Goal: Information Seeking & Learning: Learn about a topic

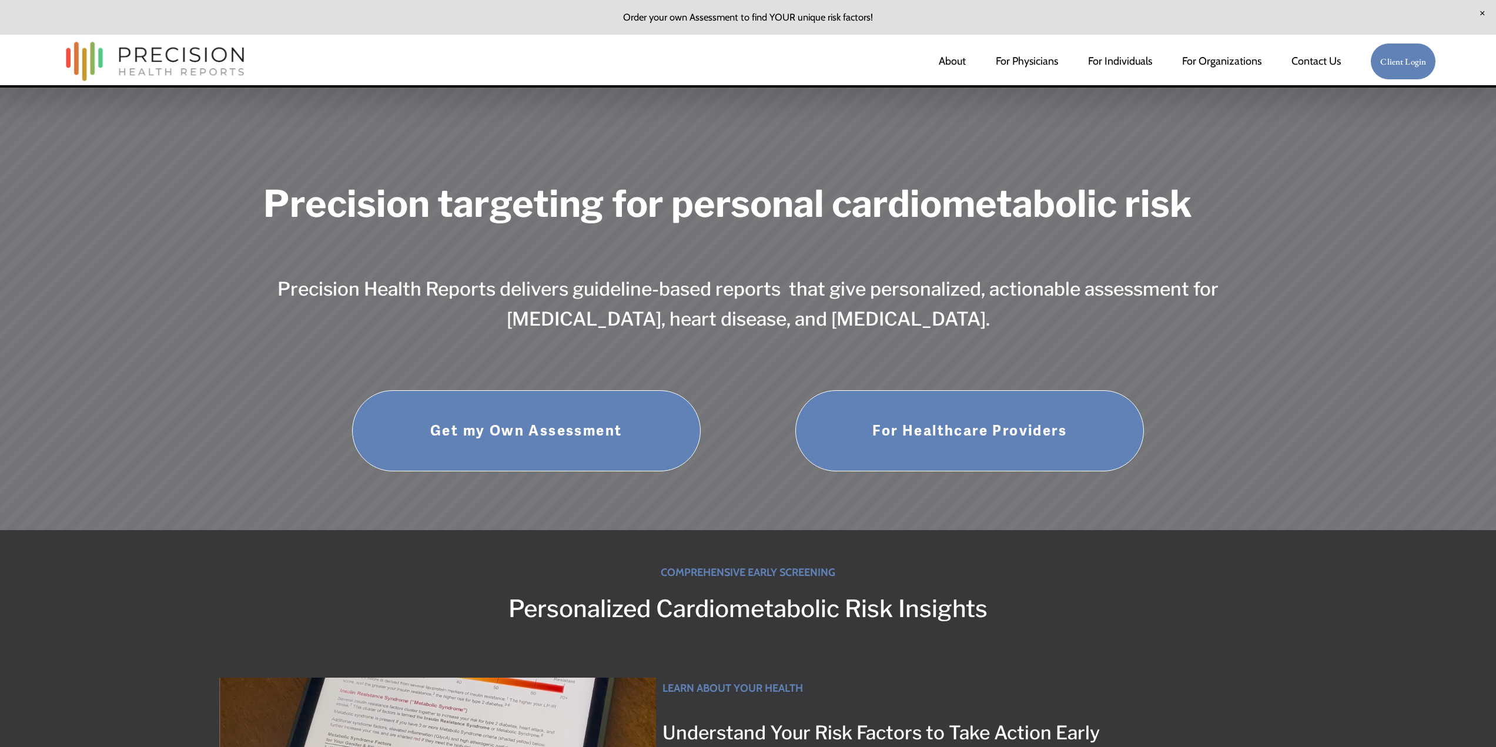
click at [507, 426] on link "Get my Own Assessment" at bounding box center [526, 430] width 349 height 81
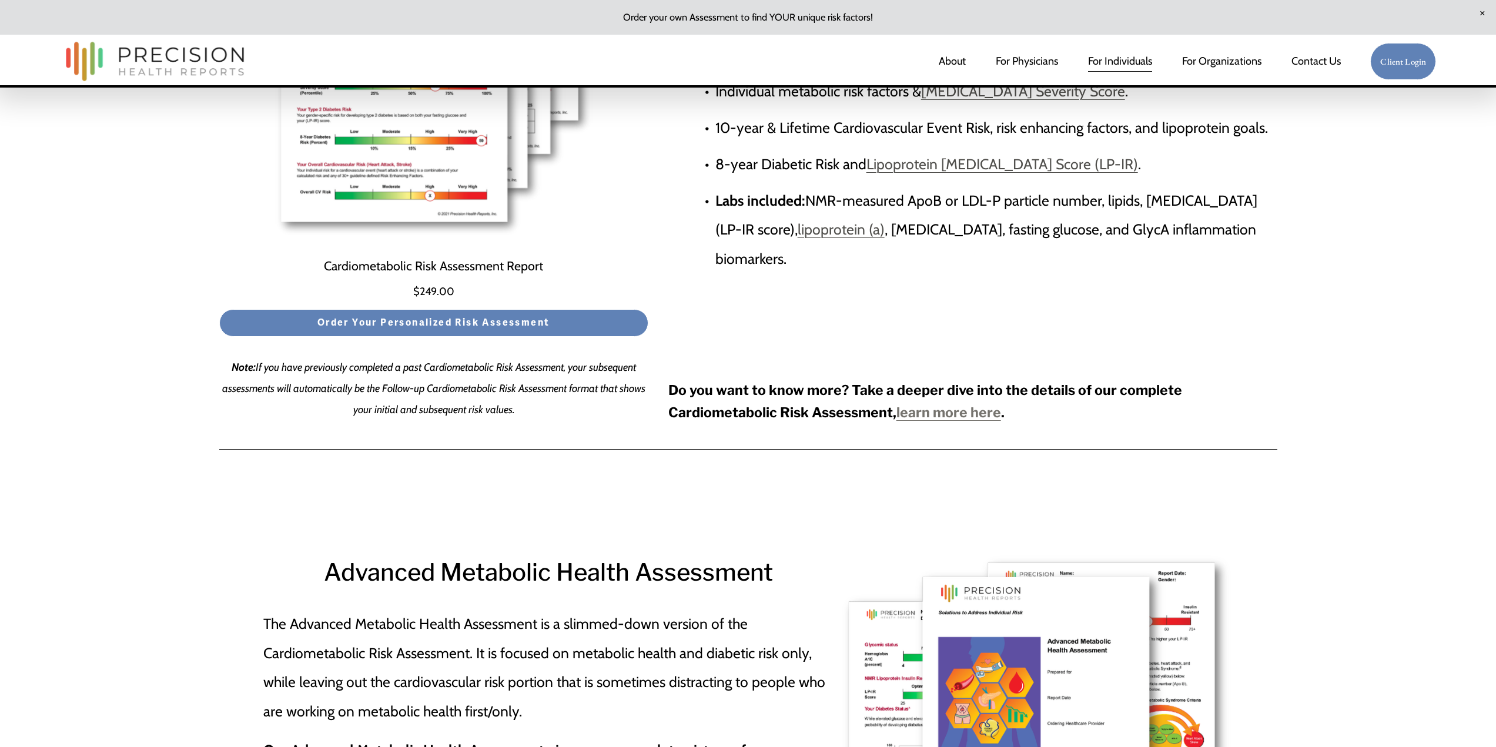
scroll to position [3879, 0]
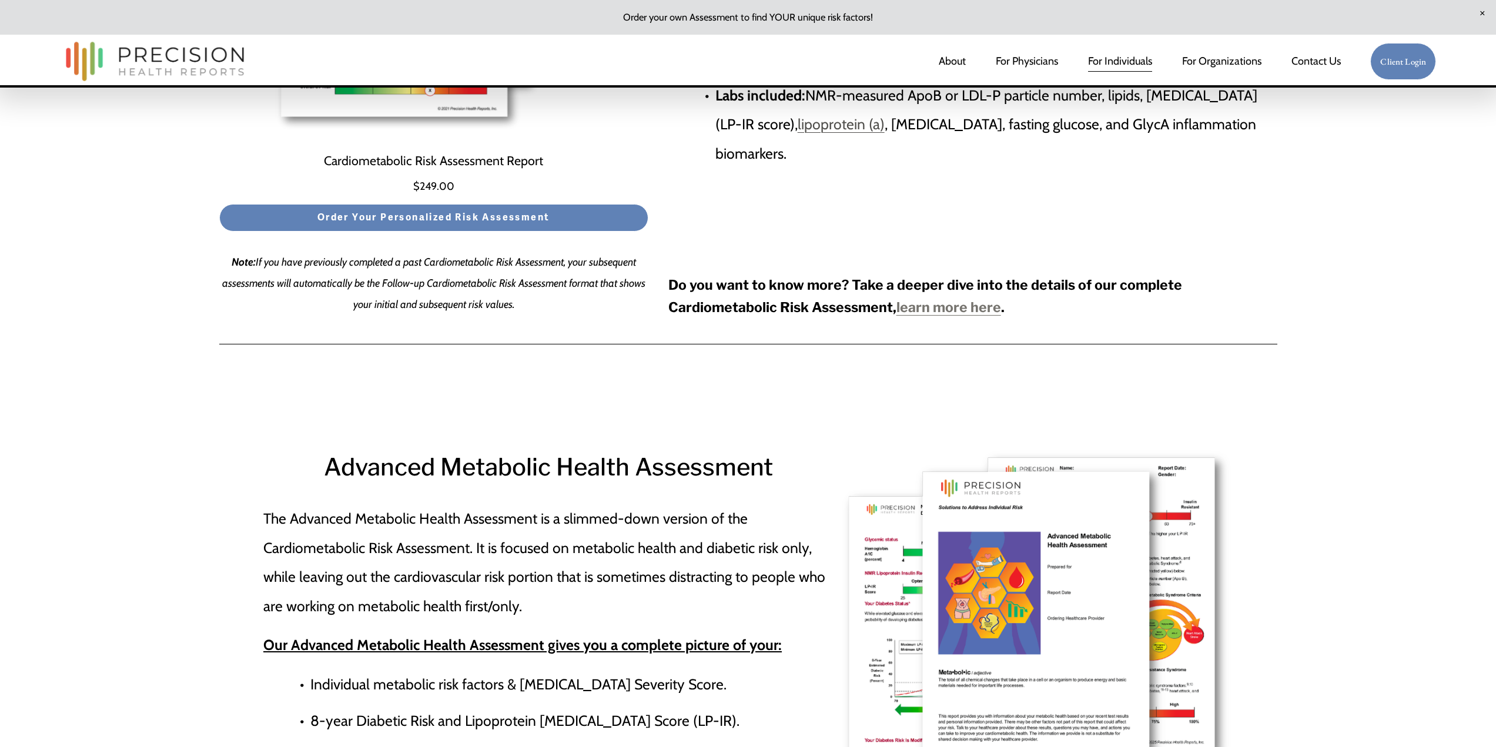
click at [970, 307] on strong "learn more here" at bounding box center [948, 307] width 105 height 16
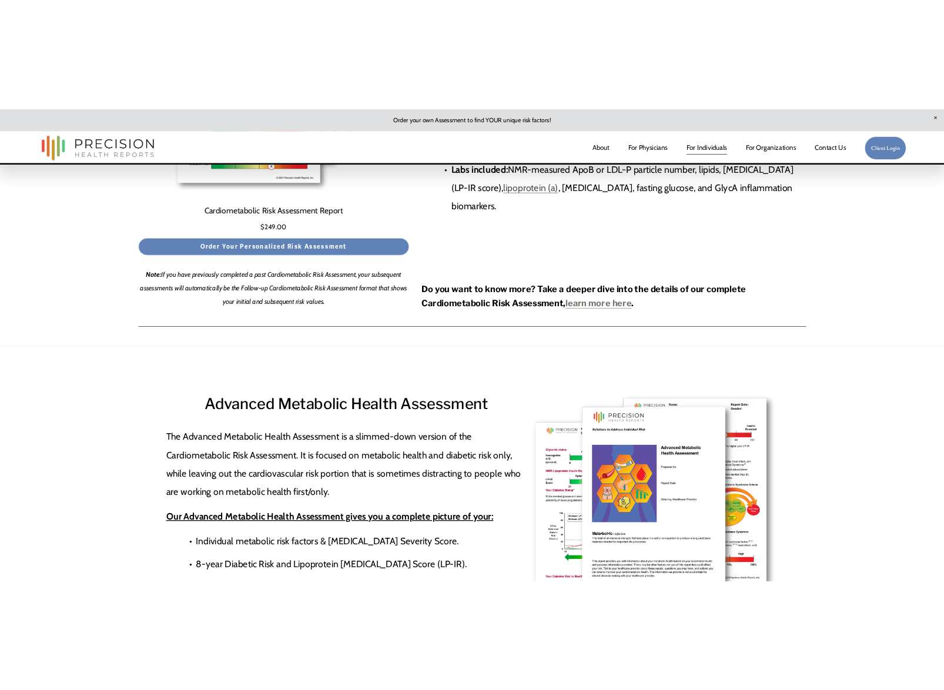
scroll to position [3879, 0]
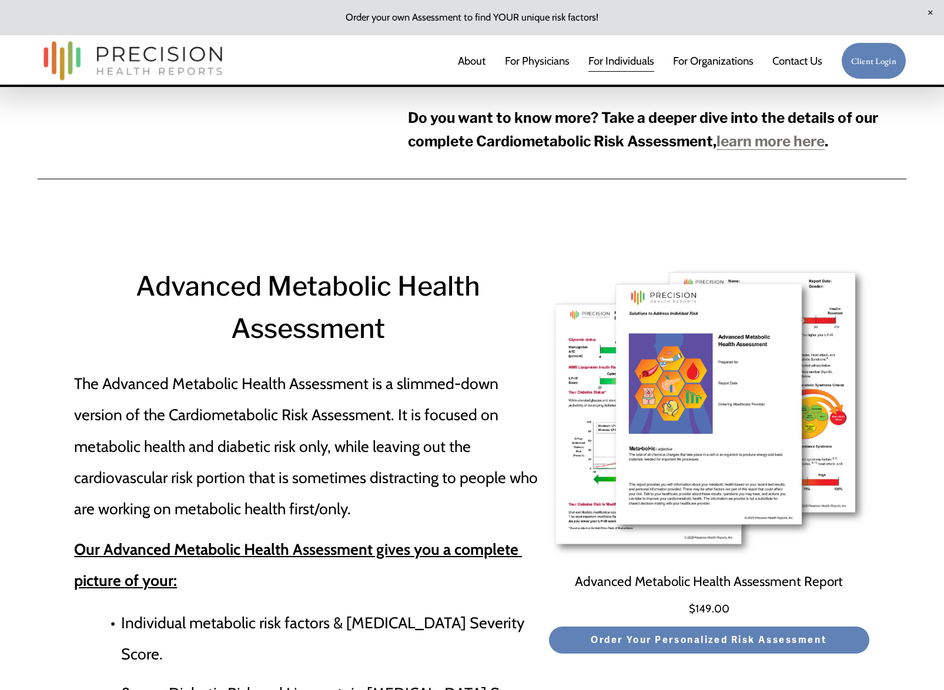
click at [296, 368] on p "The Advanced Metabolic Health Assessment is a slimmed-down version of the Cardi…" at bounding box center [307, 446] width 467 height 156
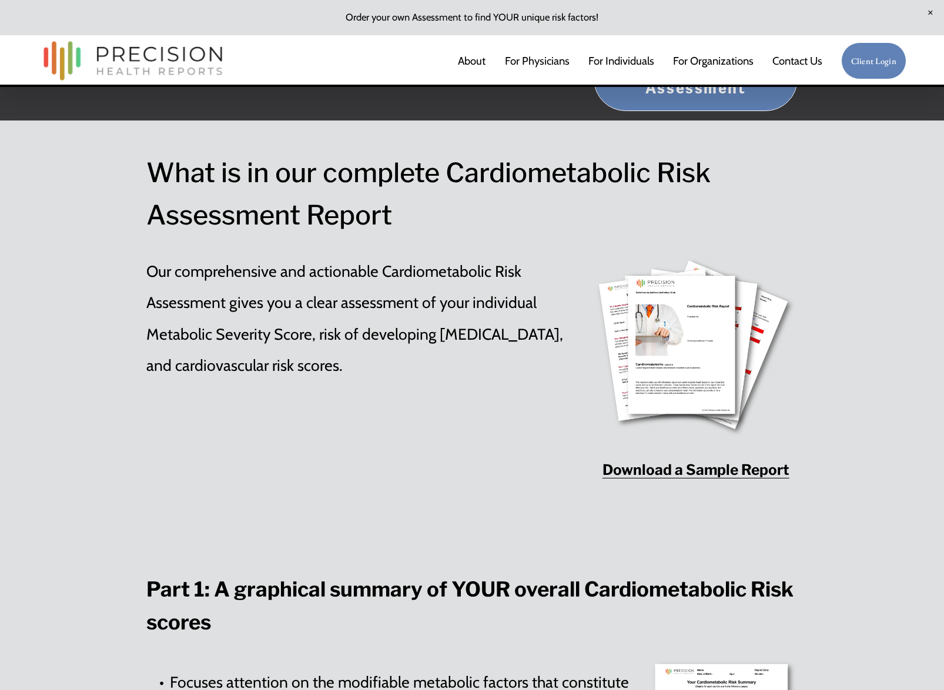
scroll to position [1432, 0]
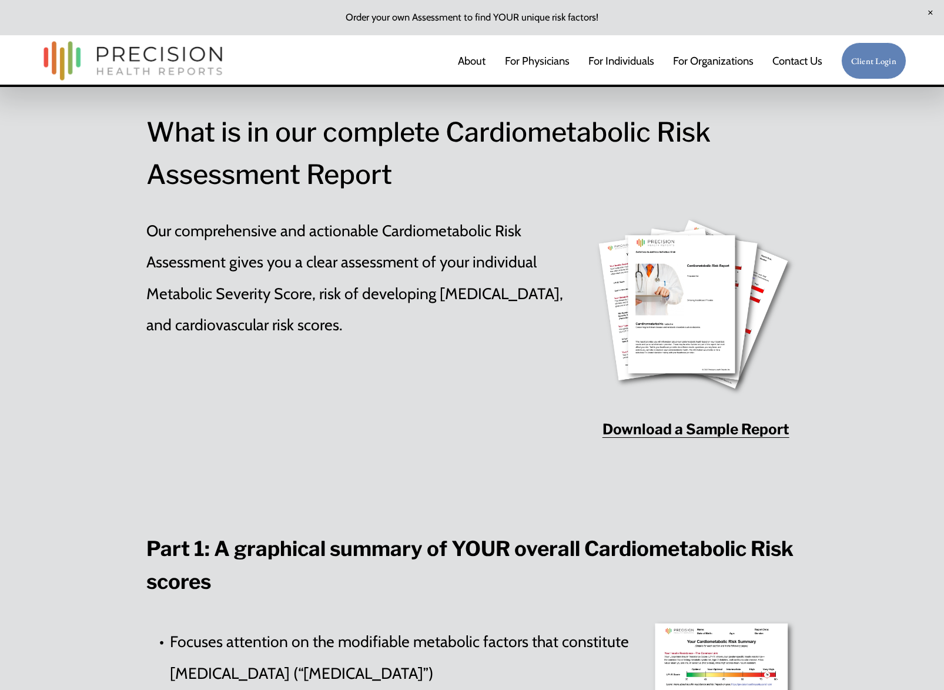
click at [670, 436] on strong "Download a Sample Report" at bounding box center [695, 429] width 187 height 18
